Goal: Transaction & Acquisition: Purchase product/service

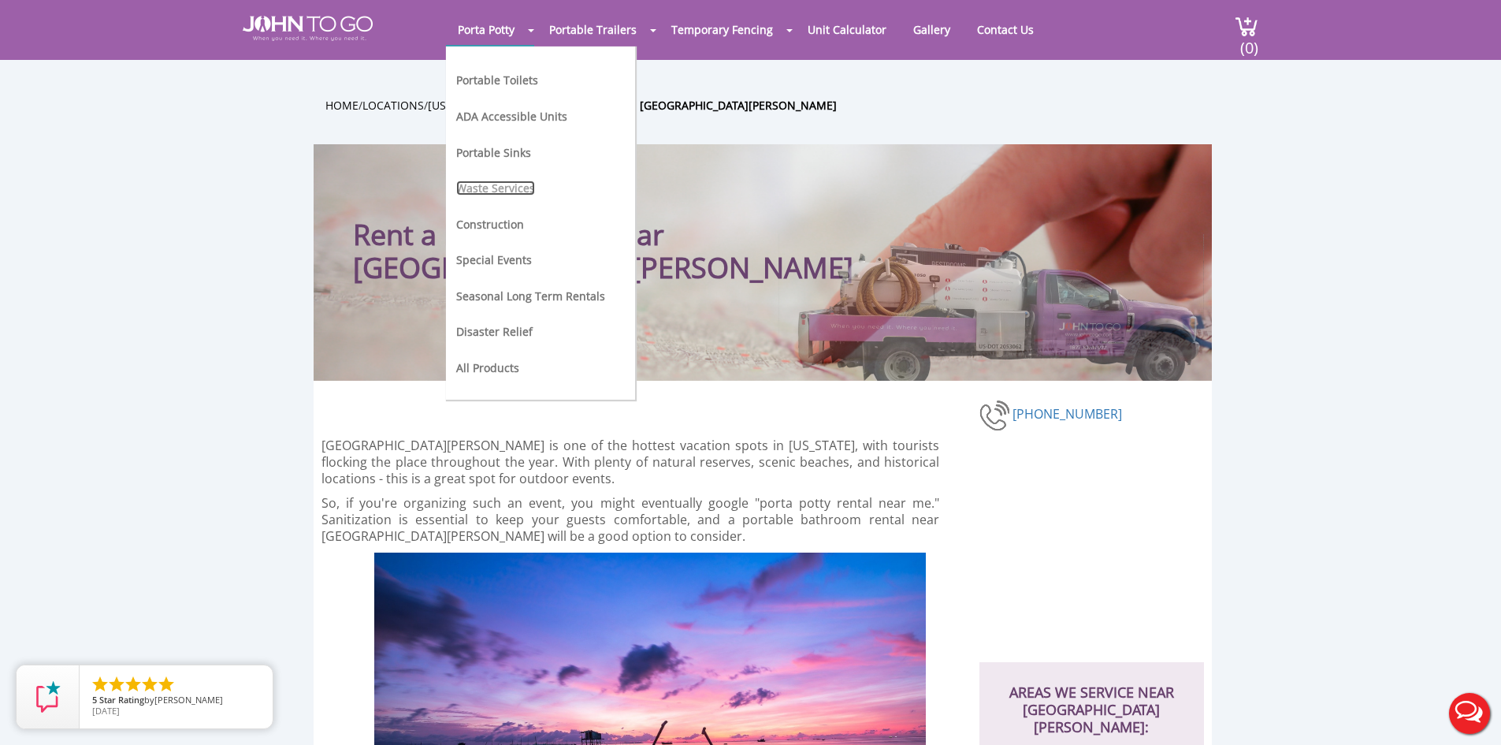
click at [504, 191] on link "Waste Services" at bounding box center [495, 187] width 79 height 15
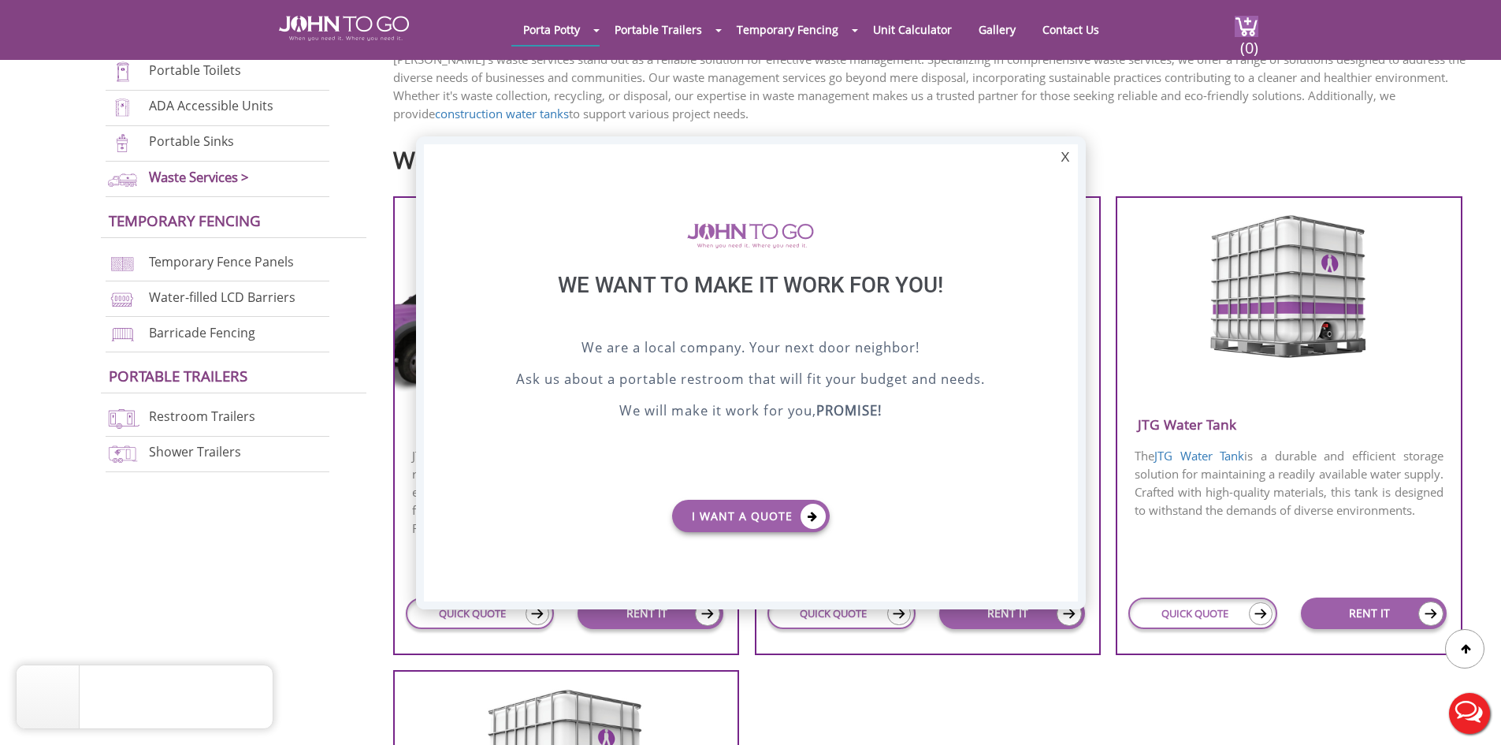
scroll to position [473, 0]
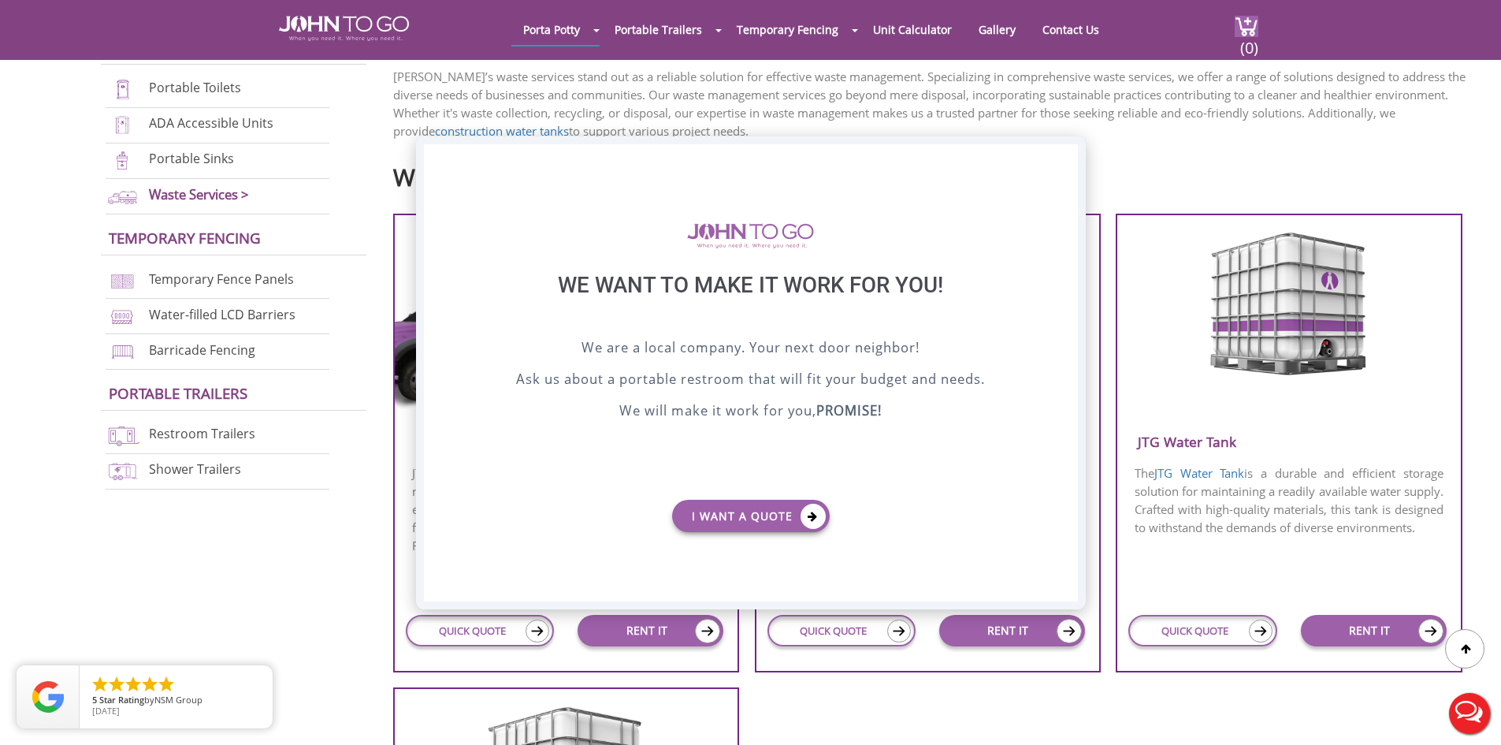
click at [1070, 162] on div "X" at bounding box center [1065, 157] width 24 height 27
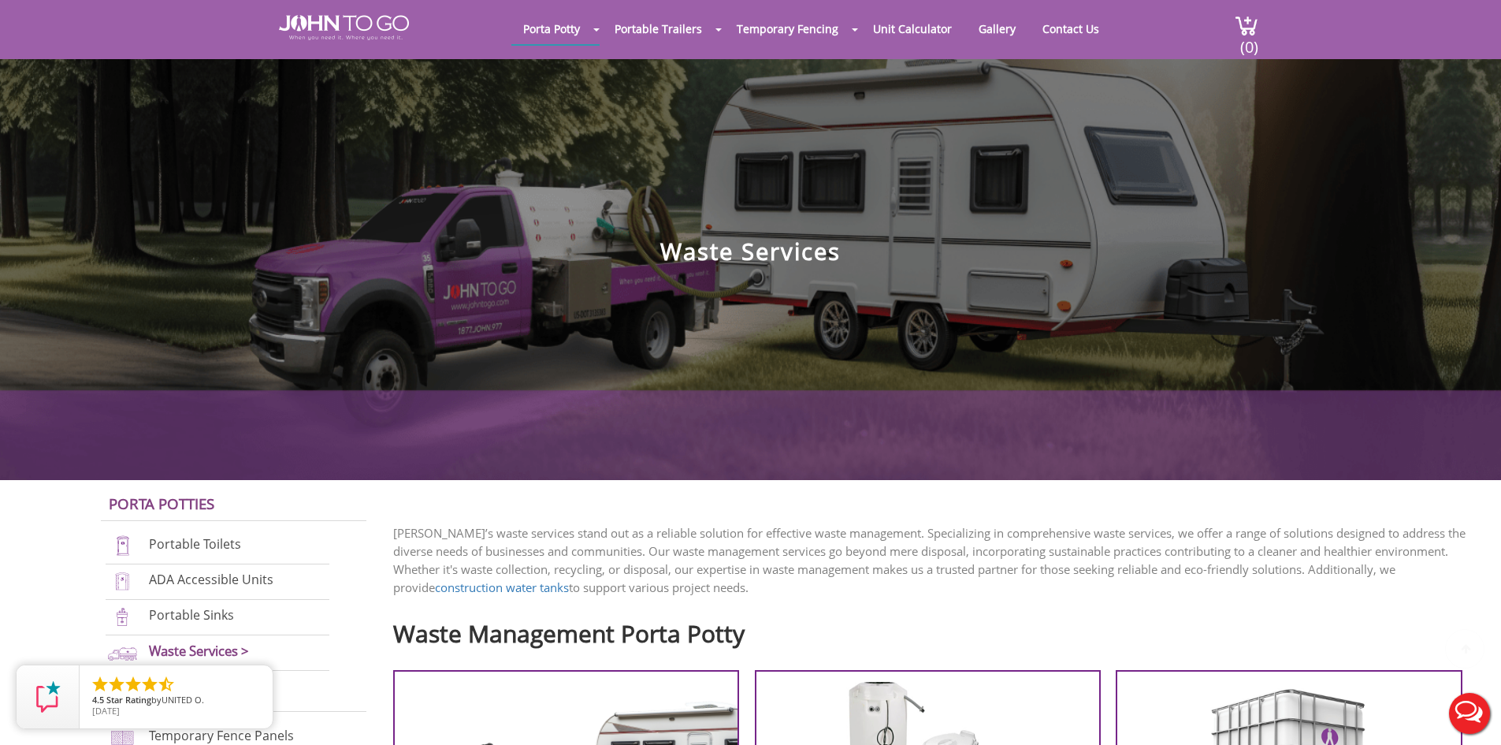
scroll to position [0, 0]
